Goal: Register for event/course

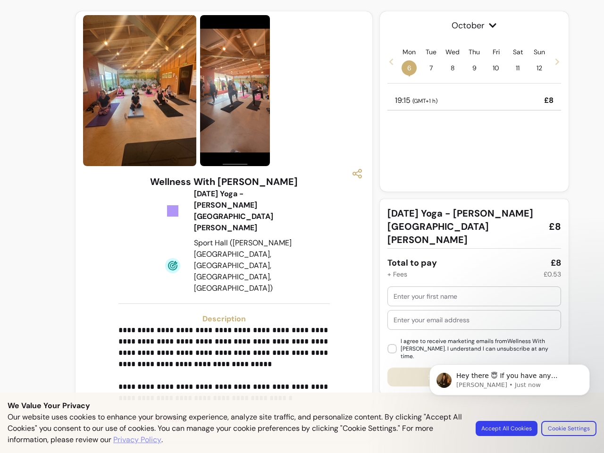
click at [224, 91] on img at bounding box center [235, 90] width 70 height 151
click at [357, 174] on icon "button" at bounding box center [357, 173] width 11 height 11
click at [224, 325] on p "**********" at bounding box center [225, 364] width 212 height 79
click at [224, 414] on p "Error loading map" at bounding box center [224, 419] width 212 height 11
click at [475, 25] on span "October" at bounding box center [475, 25] width 174 height 13
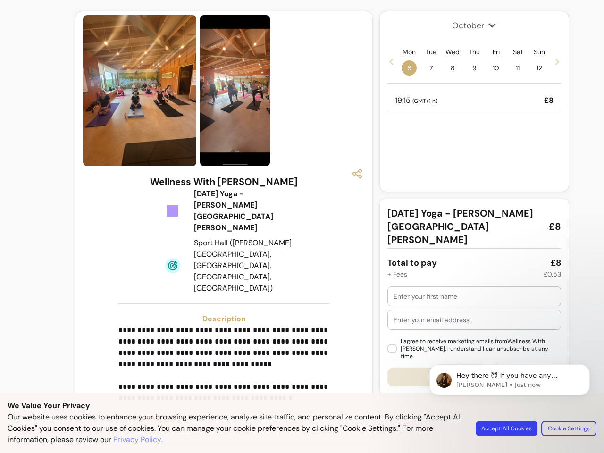
click at [391, 61] on icon at bounding box center [392, 62] width 4 height 7
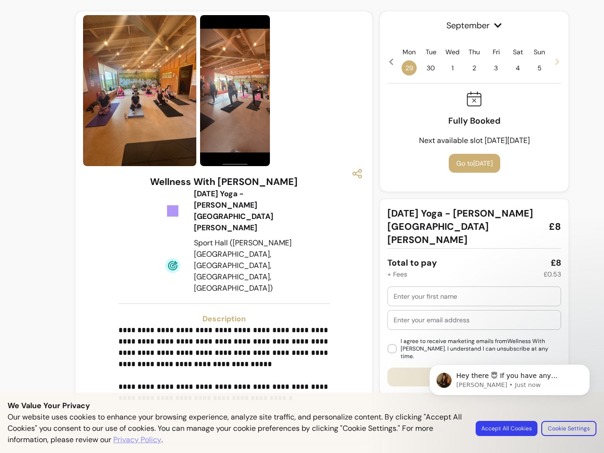
click at [409, 68] on span "29" at bounding box center [409, 67] width 15 height 15
click at [431, 68] on span "30" at bounding box center [431, 67] width 15 height 15
click at [453, 68] on span "1" at bounding box center [452, 67] width 15 height 15
click at [475, 68] on span "2" at bounding box center [474, 67] width 15 height 15
